Goal: Task Accomplishment & Management: Complete application form

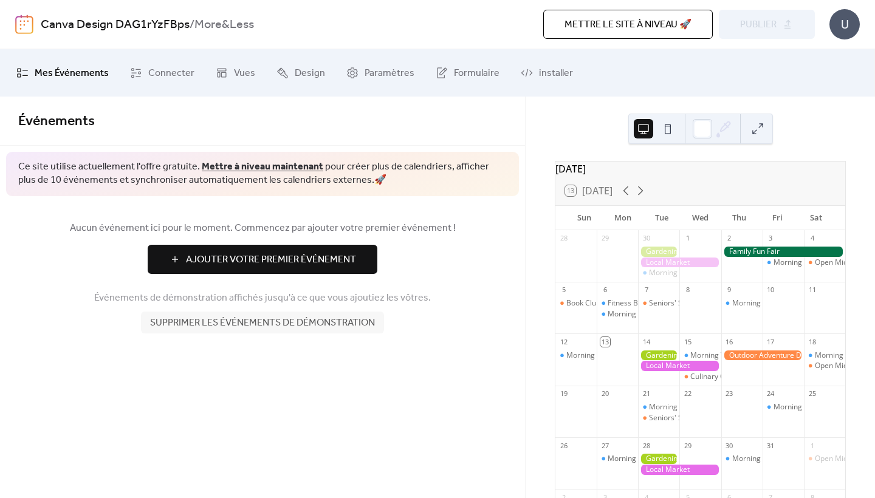
click at [303, 170] on link "Mettre à niveau maintenant" at bounding box center [263, 166] width 122 height 19
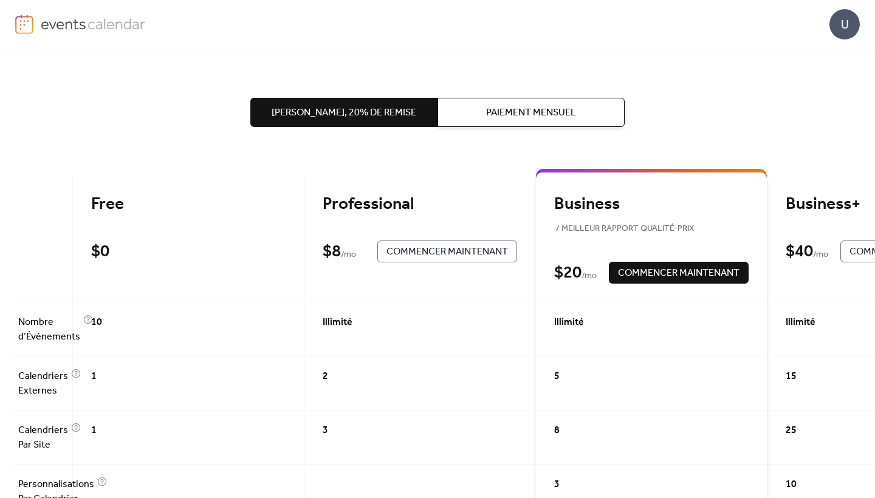
click at [491, 115] on span "Paiement Mensuel" at bounding box center [531, 113] width 90 height 15
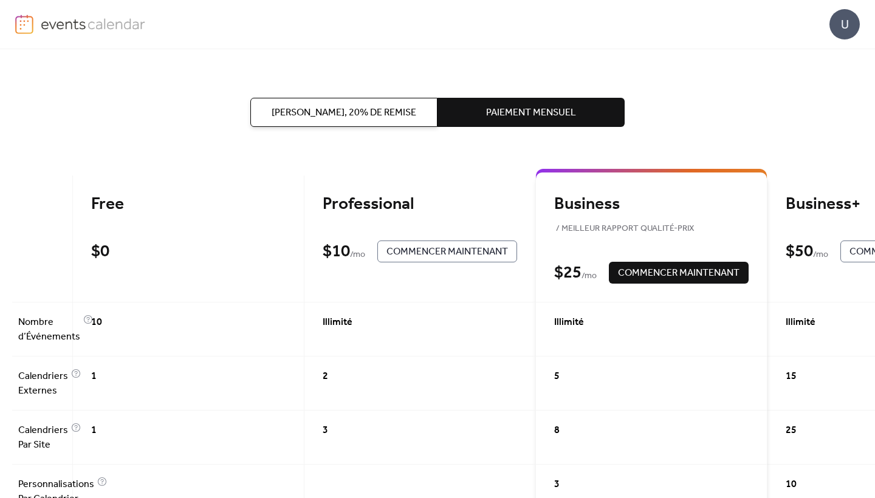
click at [375, 114] on span "[PERSON_NAME], 20% de remise" at bounding box center [344, 113] width 145 height 15
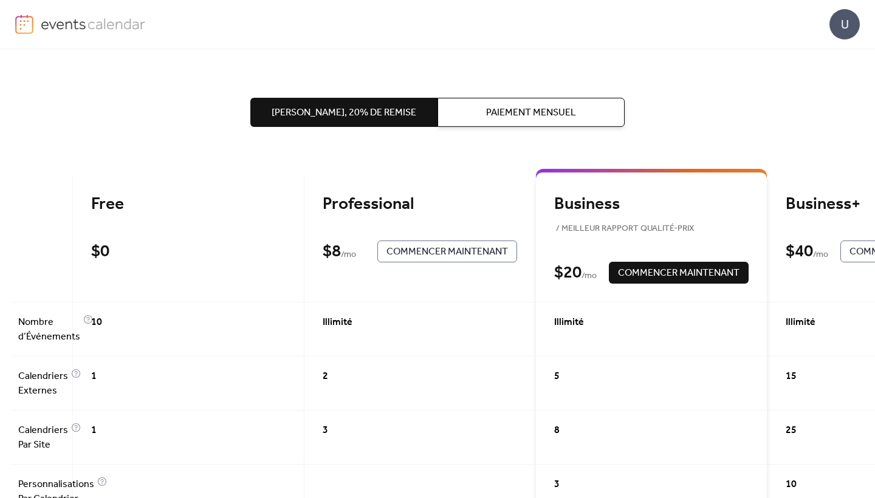
click at [485, 120] on button "Paiement Mensuel" at bounding box center [531, 112] width 187 height 29
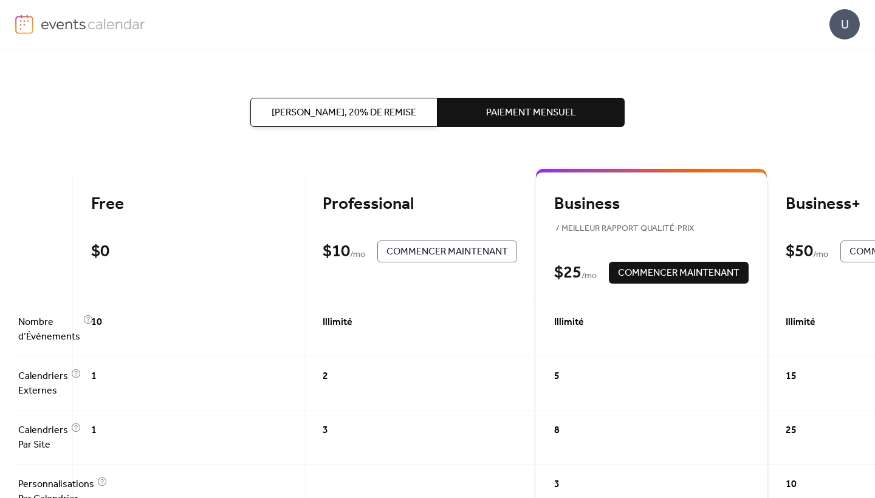
click at [376, 111] on span "[PERSON_NAME], 20% de remise" at bounding box center [344, 113] width 145 height 15
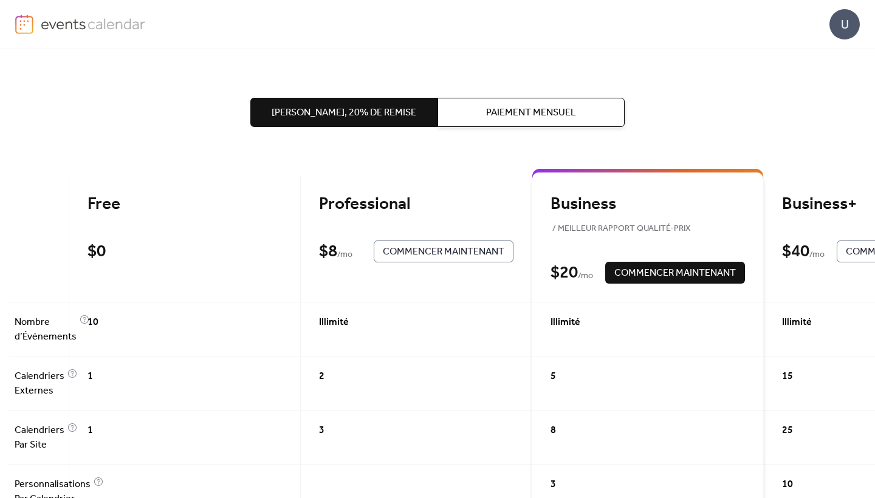
scroll to position [0, 4]
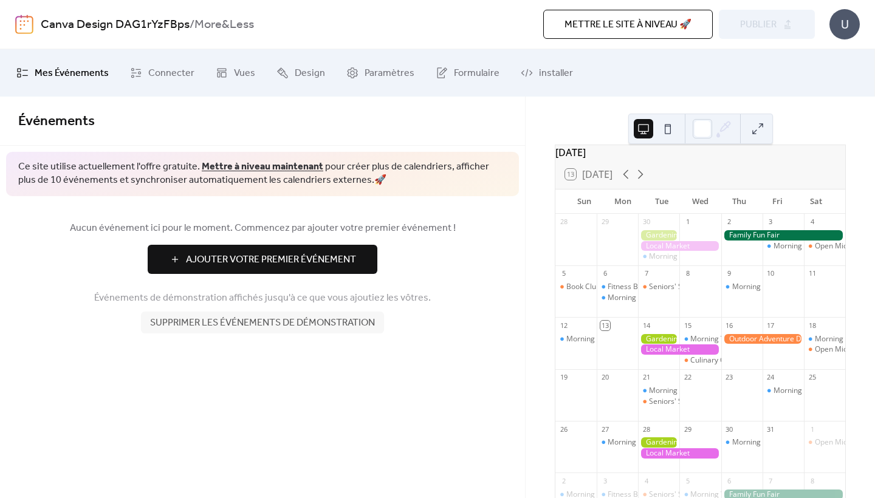
scroll to position [22, 0]
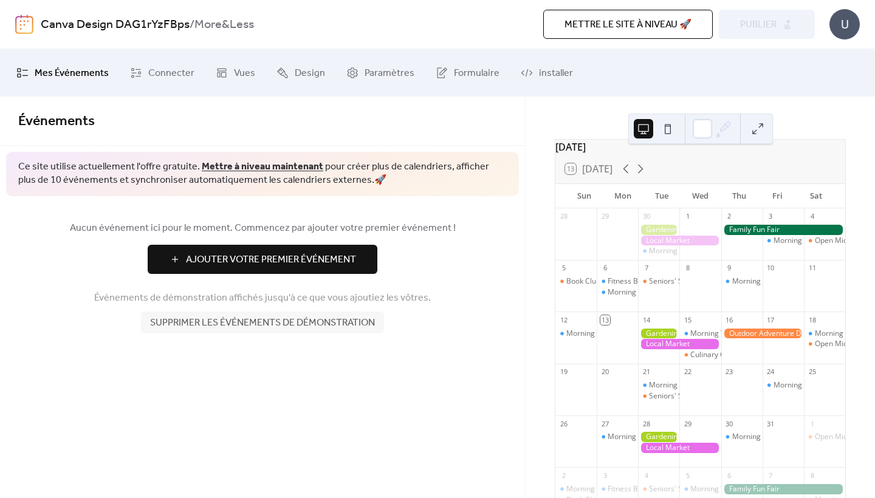
click at [664, 130] on button at bounding box center [667, 128] width 19 height 19
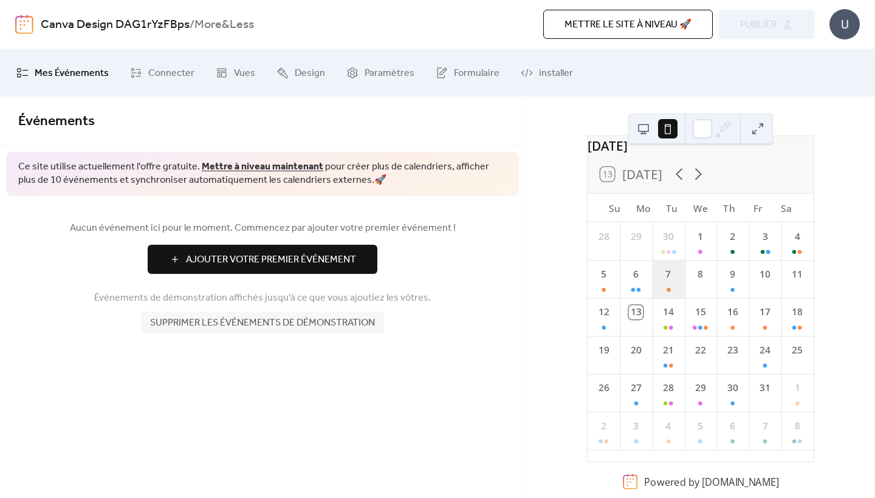
scroll to position [35, 0]
click at [645, 137] on button at bounding box center [643, 128] width 19 height 19
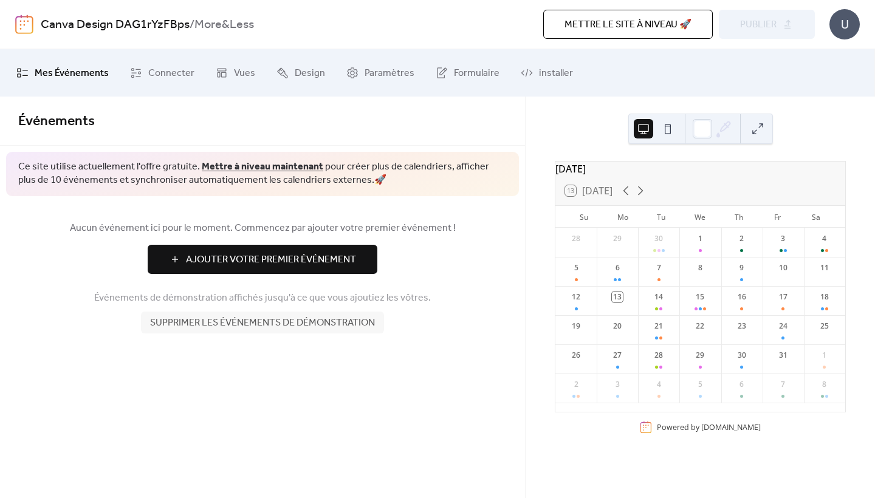
scroll to position [0, 0]
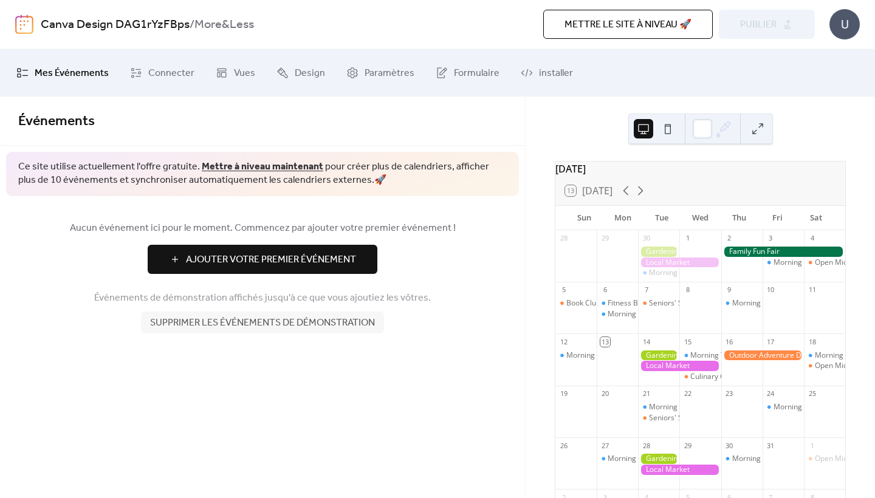
click at [319, 255] on span "Ajouter Votre Premier Événement" at bounding box center [271, 260] width 170 height 15
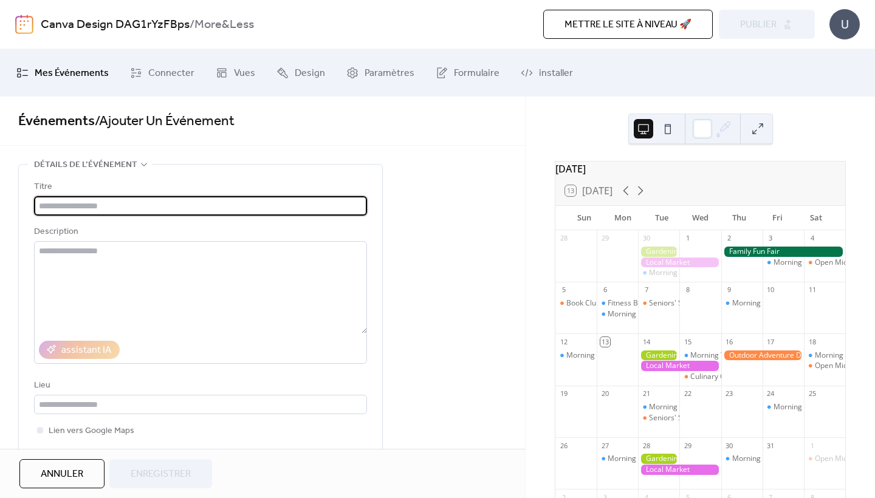
click at [192, 211] on input "text" at bounding box center [200, 205] width 333 height 19
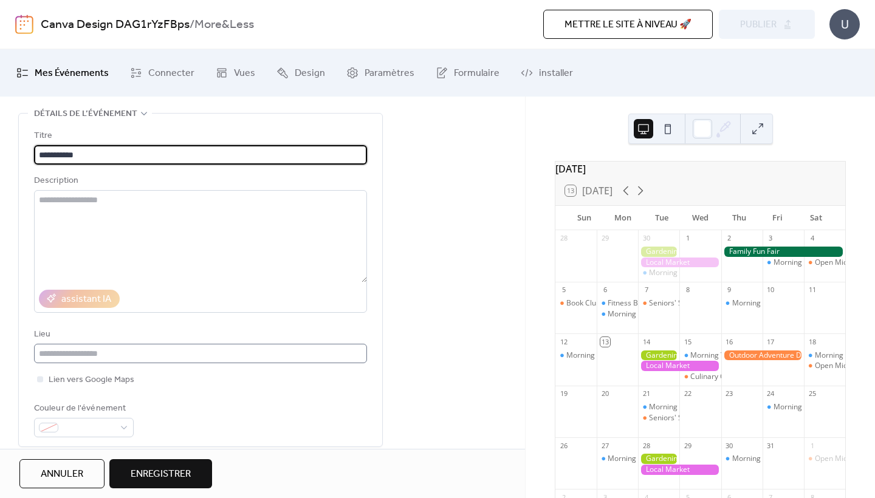
type input "**********"
click at [139, 363] on input "text" at bounding box center [200, 353] width 333 height 19
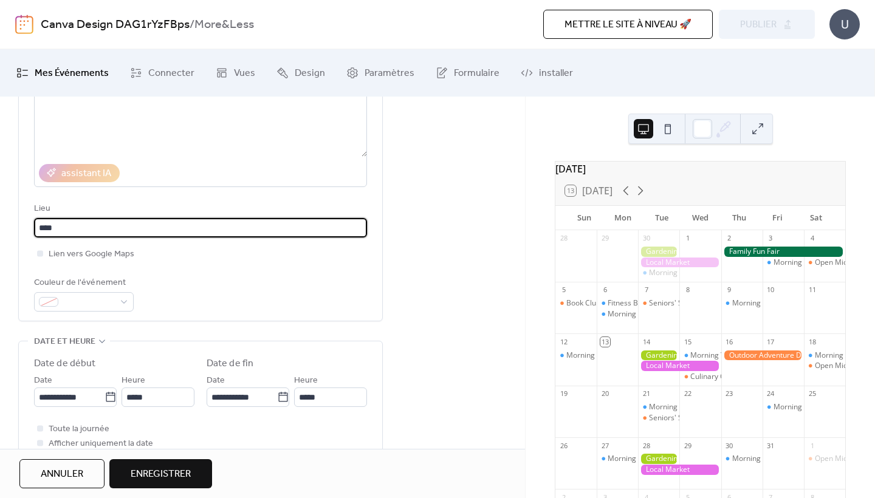
scroll to position [184, 0]
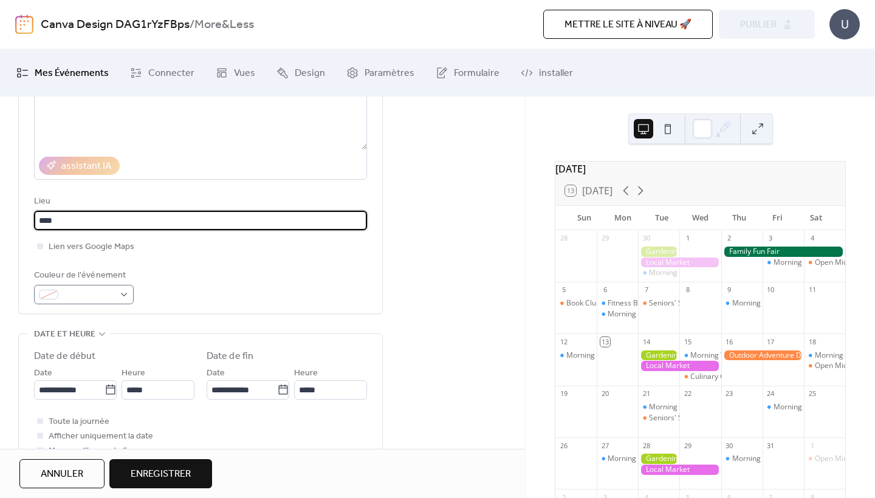
type input "****"
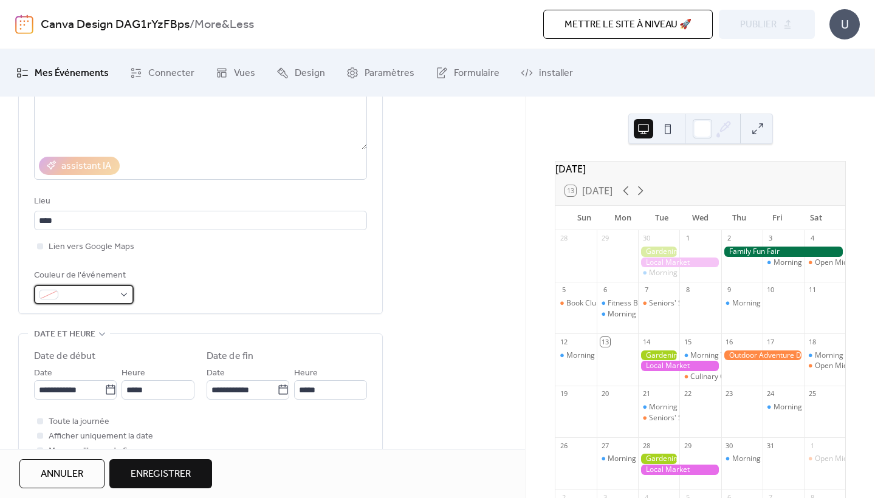
click at [123, 300] on div at bounding box center [84, 294] width 100 height 19
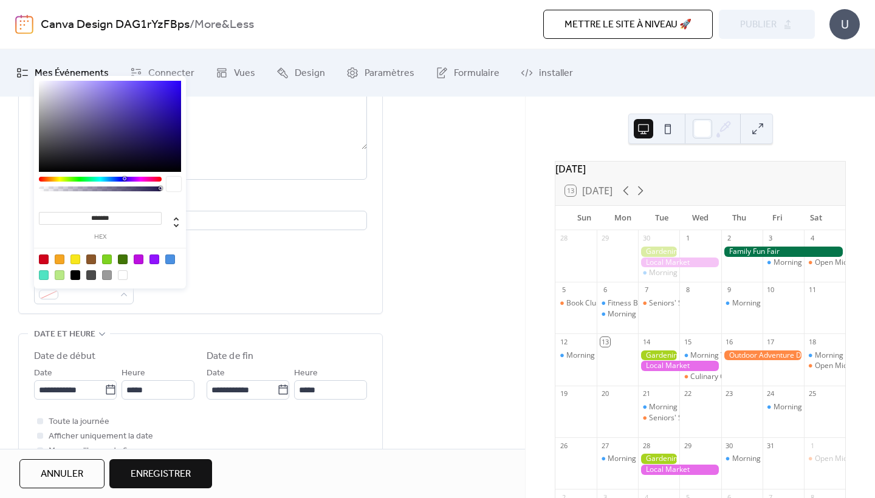
click at [123, 261] on div at bounding box center [123, 260] width 10 height 10
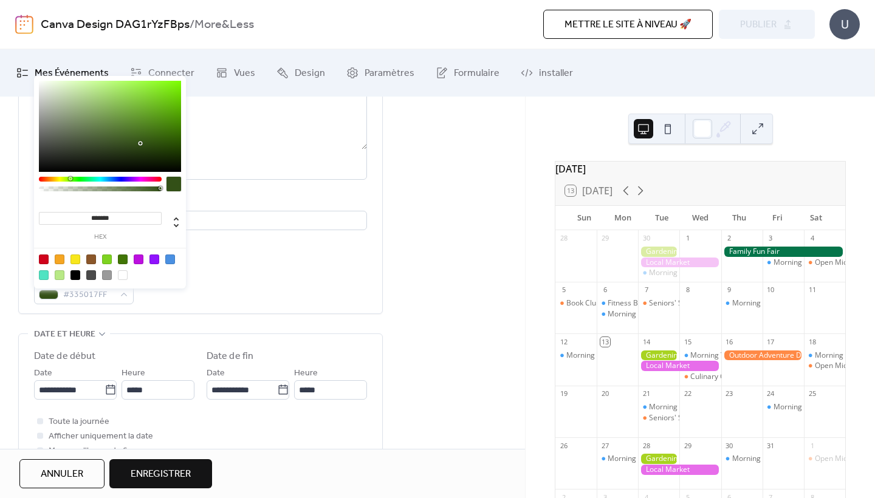
type input "*******"
drag, startPoint x: 171, startPoint y: 132, endPoint x: 141, endPoint y: 140, distance: 31.6
click at [141, 140] on div at bounding box center [110, 126] width 142 height 91
click at [209, 278] on div "Couleur de l'événement #395819FF" at bounding box center [200, 287] width 333 height 36
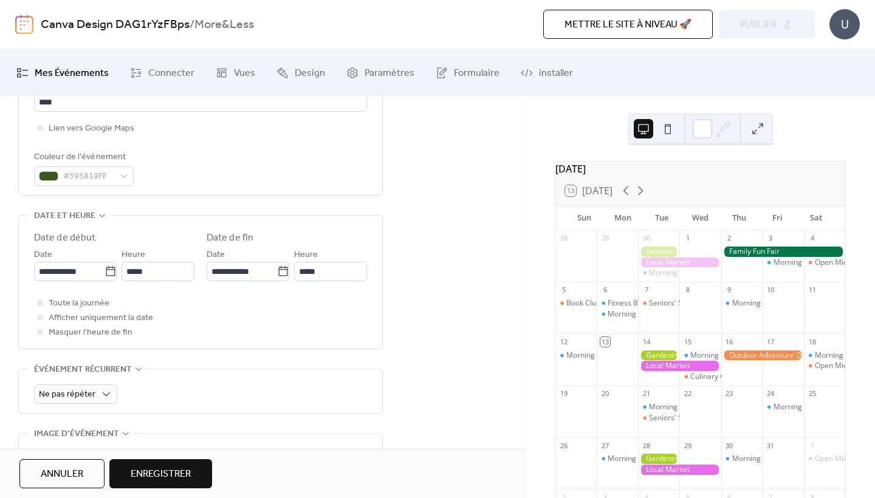
scroll to position [303, 0]
click at [38, 305] on div at bounding box center [40, 302] width 6 height 6
click at [42, 308] on div at bounding box center [40, 302] width 12 height 12
click at [75, 281] on input "**********" at bounding box center [69, 270] width 71 height 19
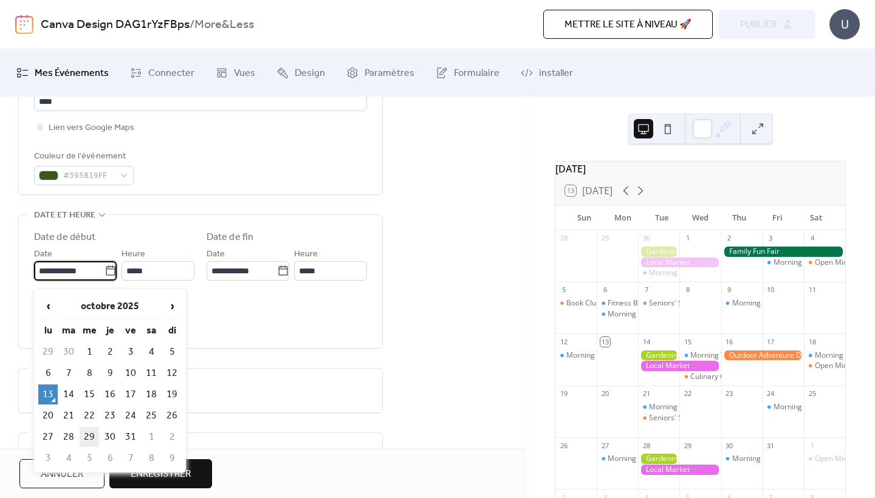
click at [81, 436] on td "29" at bounding box center [89, 437] width 19 height 20
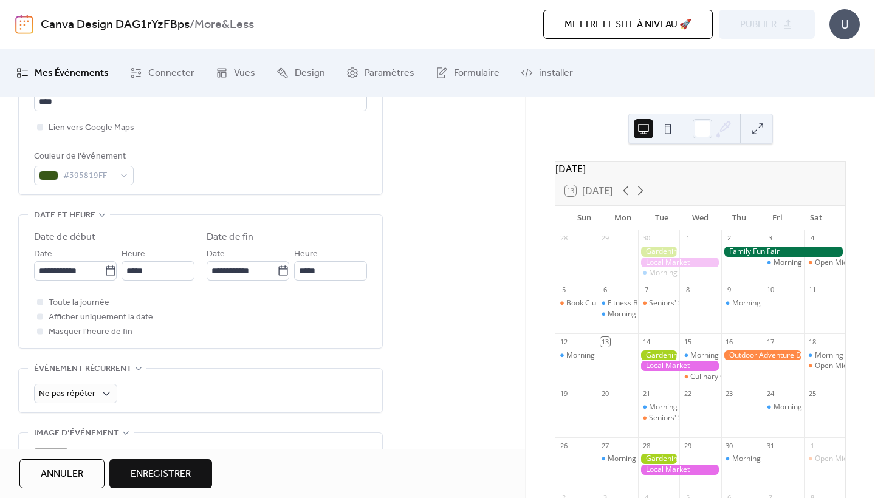
type input "**********"
click at [254, 281] on input "**********" at bounding box center [242, 270] width 71 height 19
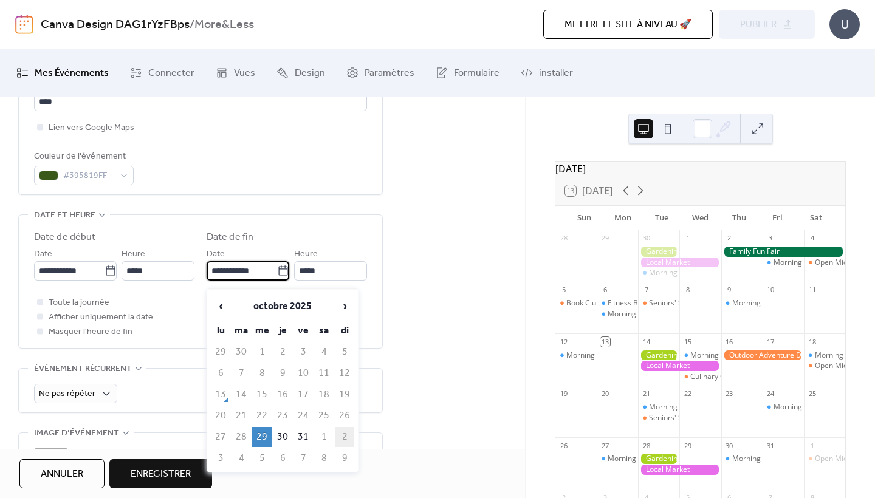
click at [343, 435] on td "2" at bounding box center [344, 437] width 19 height 20
type input "**********"
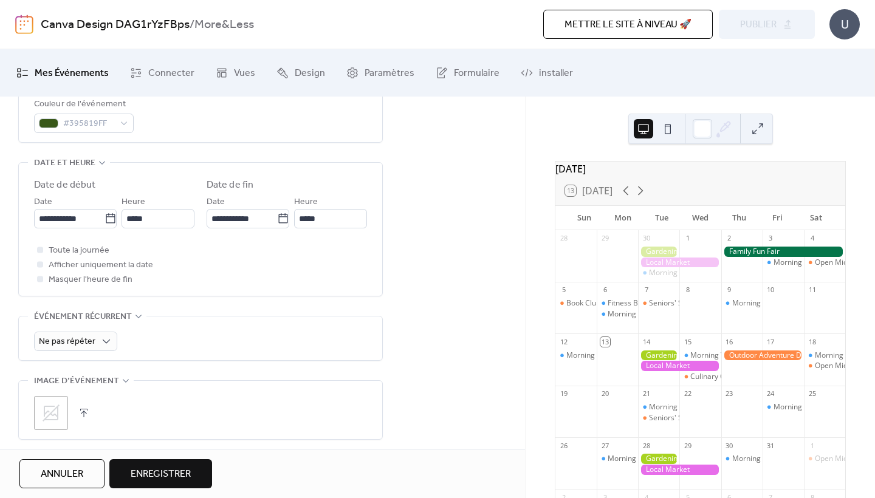
scroll to position [357, 0]
click at [40, 251] on div at bounding box center [40, 248] width 6 height 6
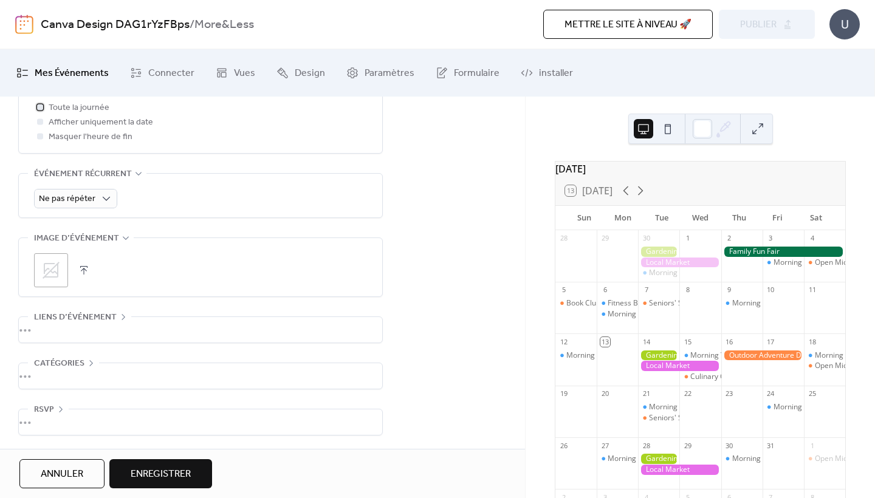
scroll to position [0, 0]
click at [167, 482] on span "Enregistrer" at bounding box center [161, 474] width 60 height 15
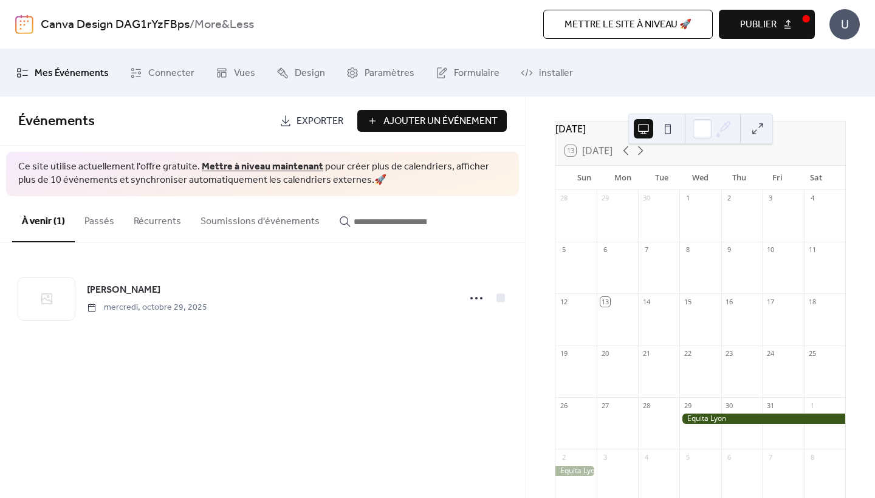
scroll to position [41, 0]
click at [759, 132] on button at bounding box center [757, 128] width 19 height 19
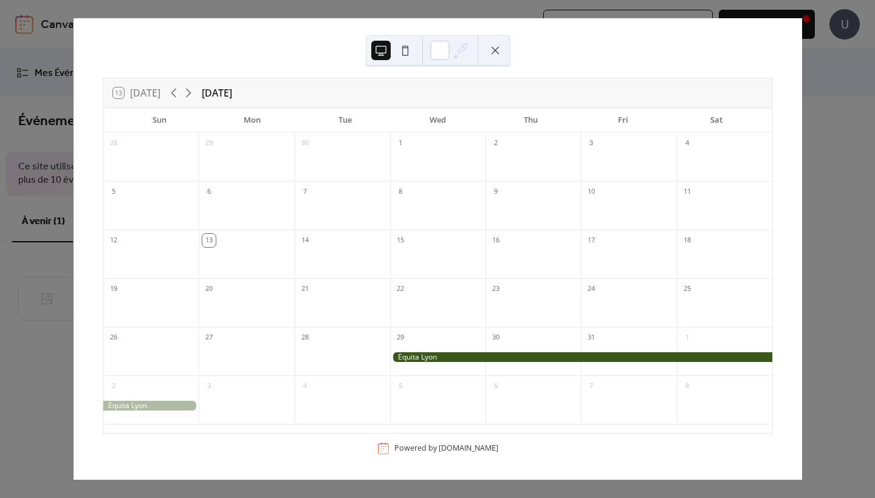
scroll to position [0, 0]
click at [192, 96] on icon at bounding box center [188, 93] width 15 height 15
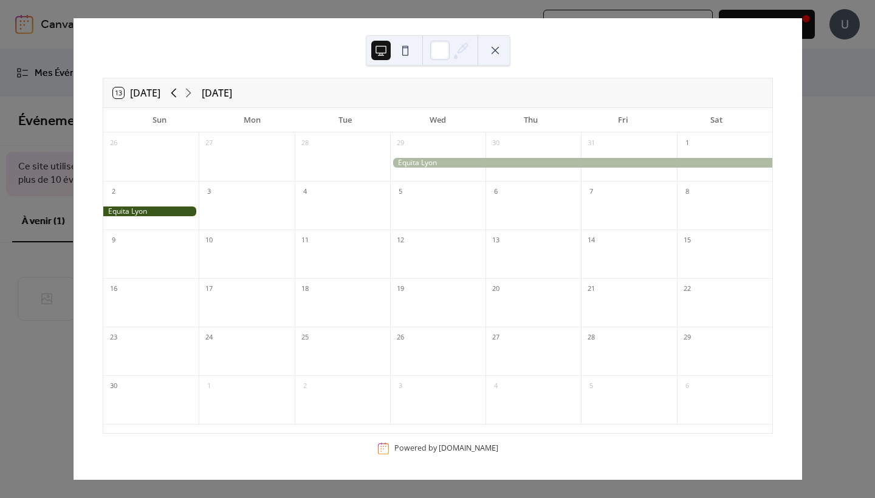
click at [173, 94] on icon at bounding box center [174, 93] width 15 height 15
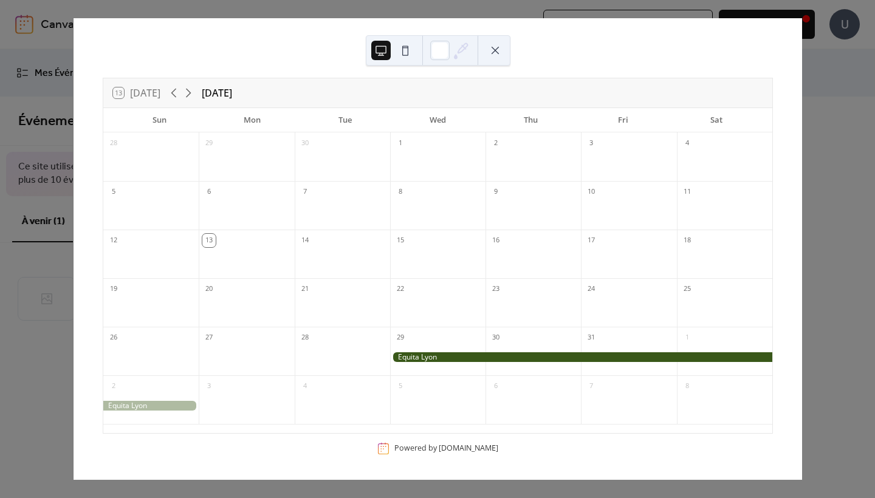
click at [464, 56] on icon at bounding box center [461, 50] width 18 height 18
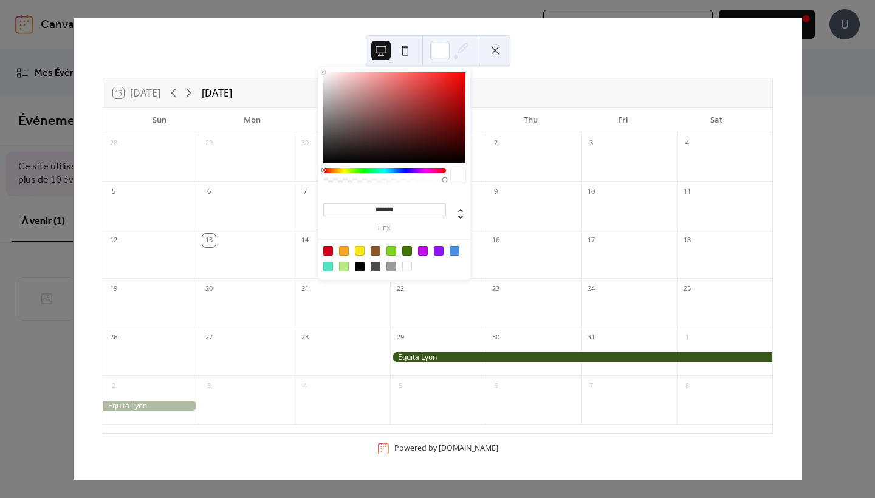
click at [392, 265] on div at bounding box center [392, 267] width 10 height 10
type input "*******"
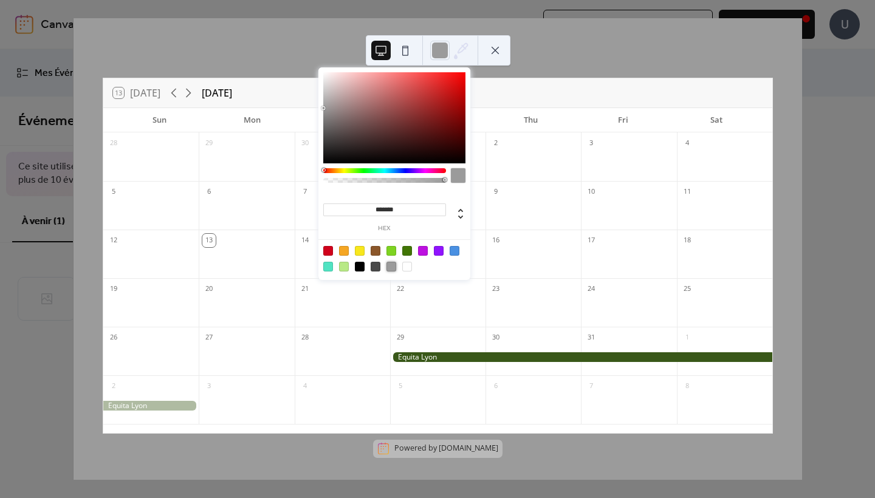
click at [532, 97] on div "13 [DATE] [DATE]" at bounding box center [437, 92] width 669 height 29
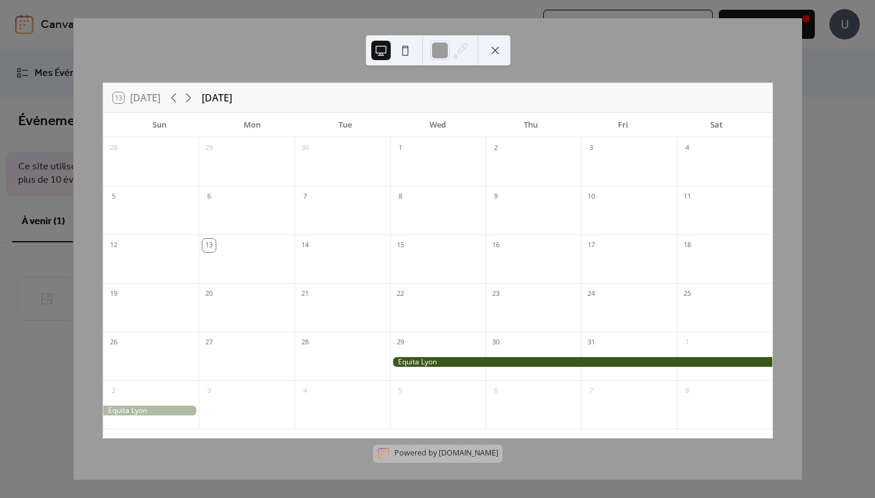
click at [405, 50] on button at bounding box center [405, 50] width 19 height 19
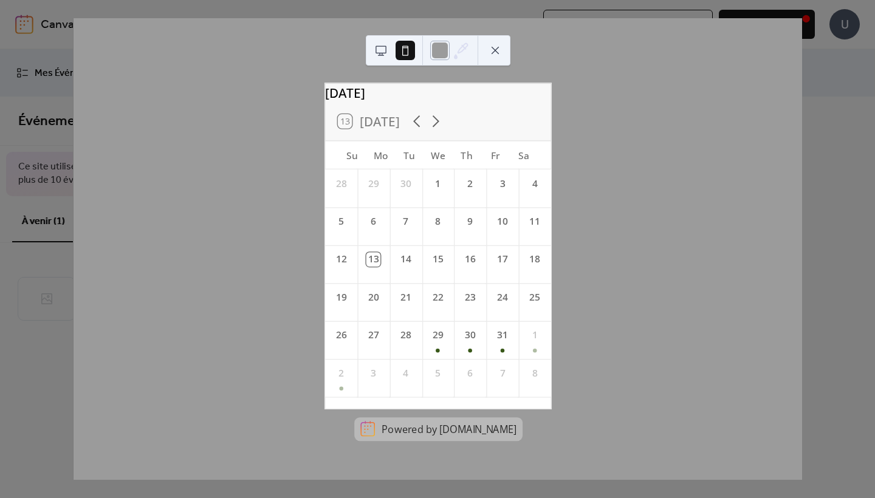
click at [442, 56] on div at bounding box center [439, 50] width 19 height 19
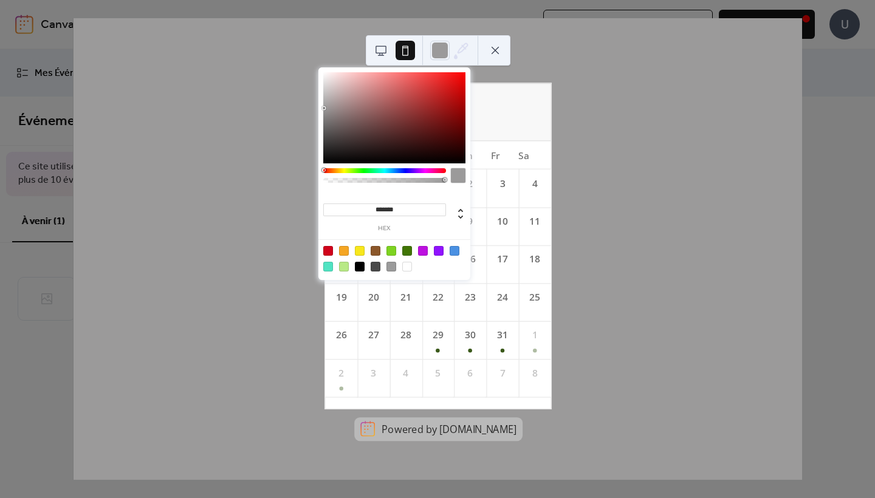
type input "*******"
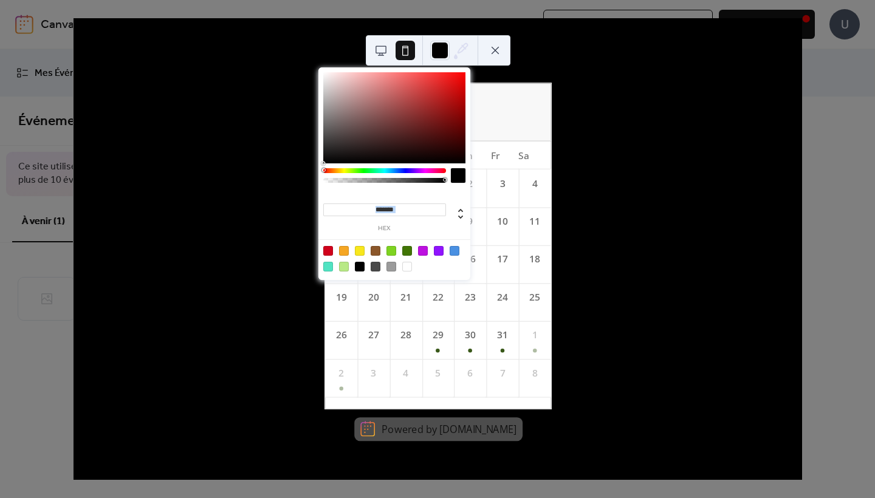
drag, startPoint x: 324, startPoint y: 108, endPoint x: 325, endPoint y: 229, distance: 120.3
click at [325, 229] on div "******* hex" at bounding box center [394, 174] width 152 height 215
click at [528, 136] on div "13 [DATE]" at bounding box center [438, 122] width 226 height 38
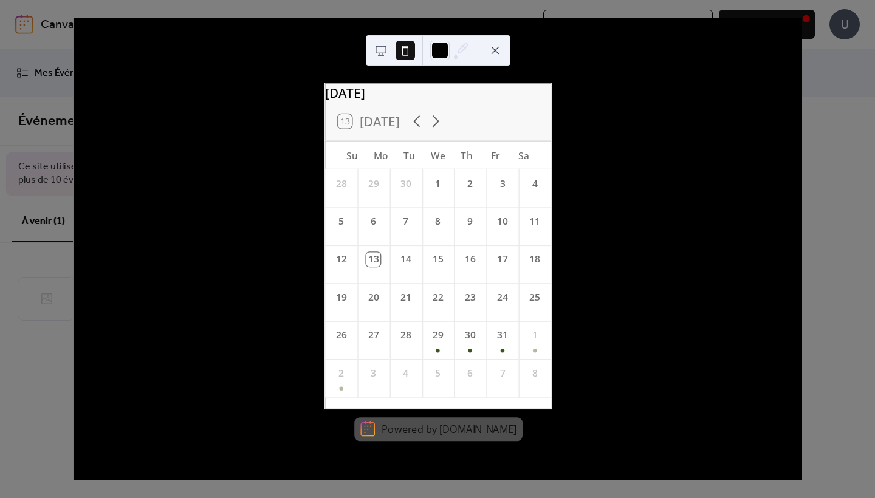
click at [374, 47] on button at bounding box center [380, 50] width 19 height 19
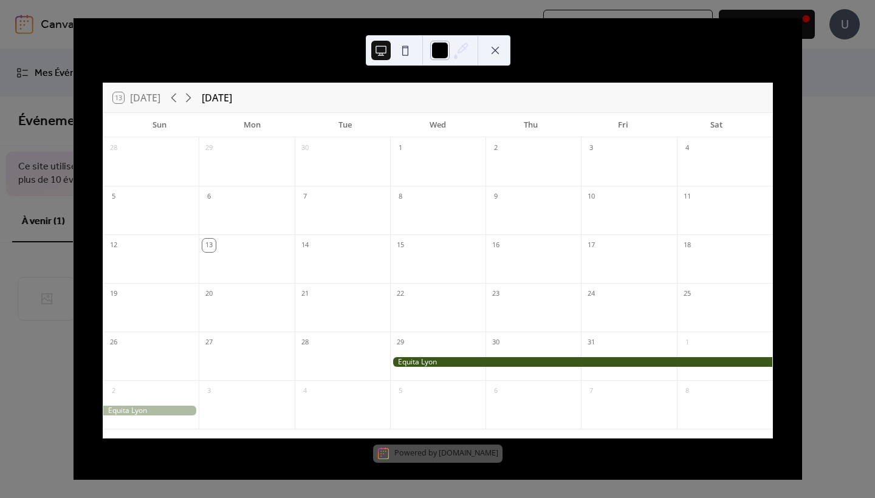
click at [444, 52] on div at bounding box center [439, 50] width 19 height 19
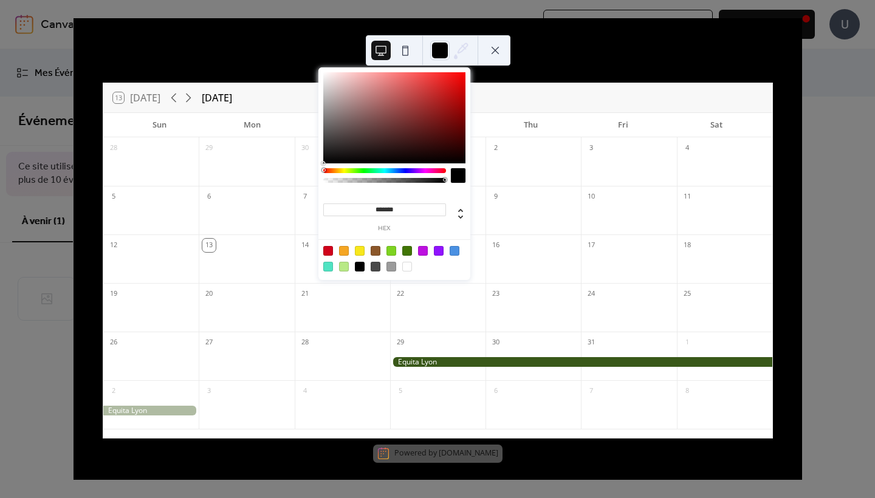
click at [545, 60] on div "13 [DATE] [DATE] Sun Mon Tue Wed Thu Fri Sat 28 29 30 1 2 3 4 5 6 7 8 9 10 11 1…" at bounding box center [438, 249] width 729 height 462
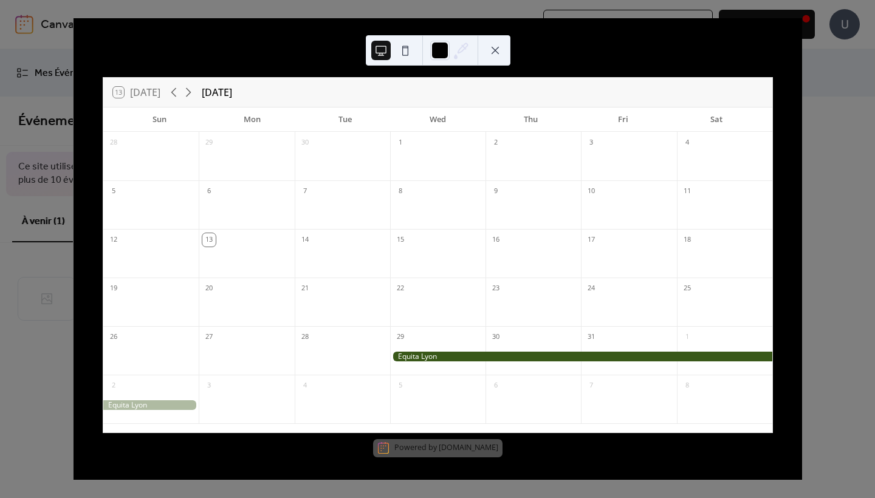
scroll to position [5, 0]
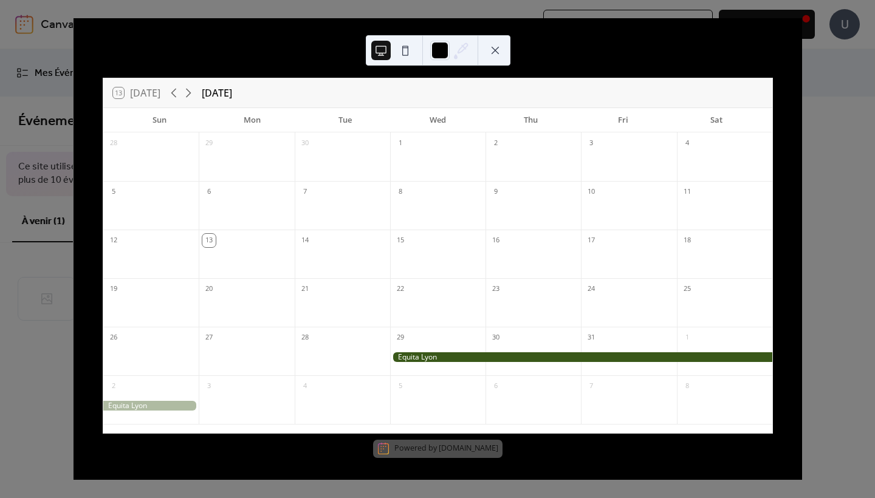
click at [406, 60] on button at bounding box center [405, 50] width 19 height 19
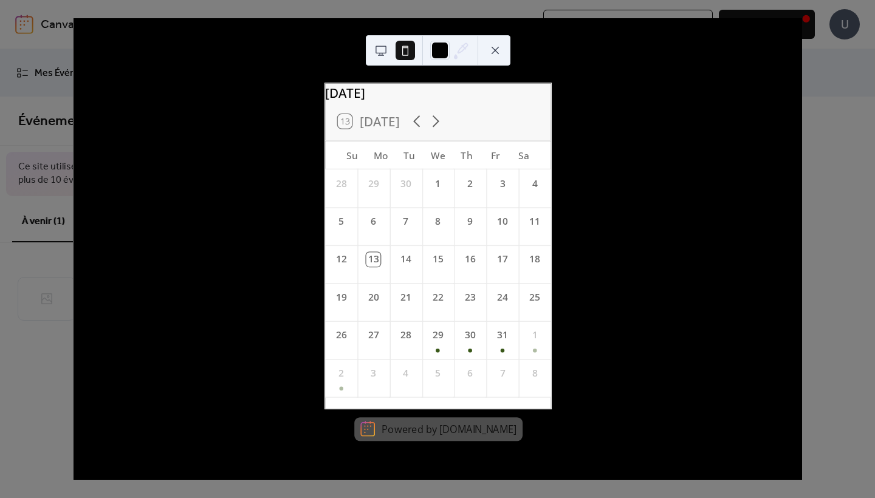
scroll to position [0, 0]
click at [495, 50] on button at bounding box center [495, 50] width 19 height 19
